Goal: Task Accomplishment & Management: Manage account settings

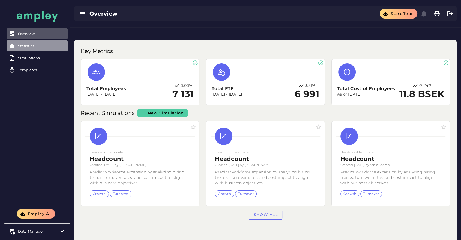
click at [31, 46] on div "Statistics" at bounding box center [41, 46] width 47 height 4
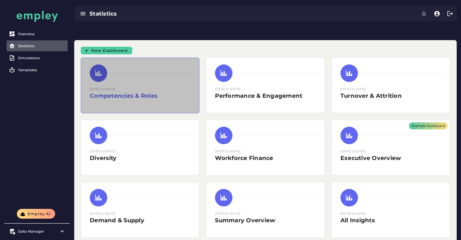
click at [142, 92] on h2 "Competencies & Roles" at bounding box center [140, 96] width 101 height 8
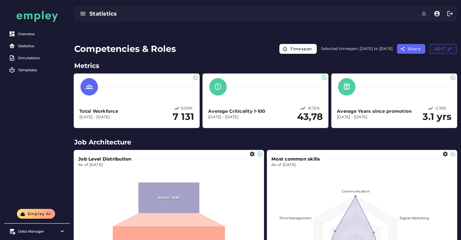
click at [439, 46] on span "Edit" at bounding box center [444, 48] width 18 height 5
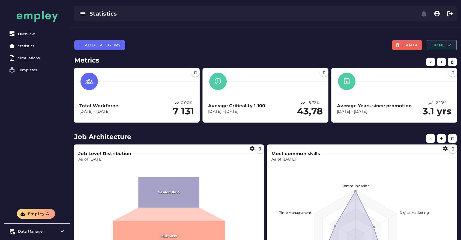
click at [439, 43] on span "Done" at bounding box center [442, 45] width 21 height 5
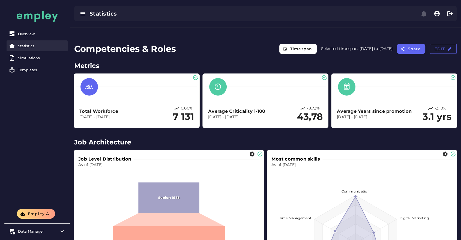
click at [37, 46] on div "Statistics" at bounding box center [41, 46] width 47 height 4
